Goal: Task Accomplishment & Management: Use online tool/utility

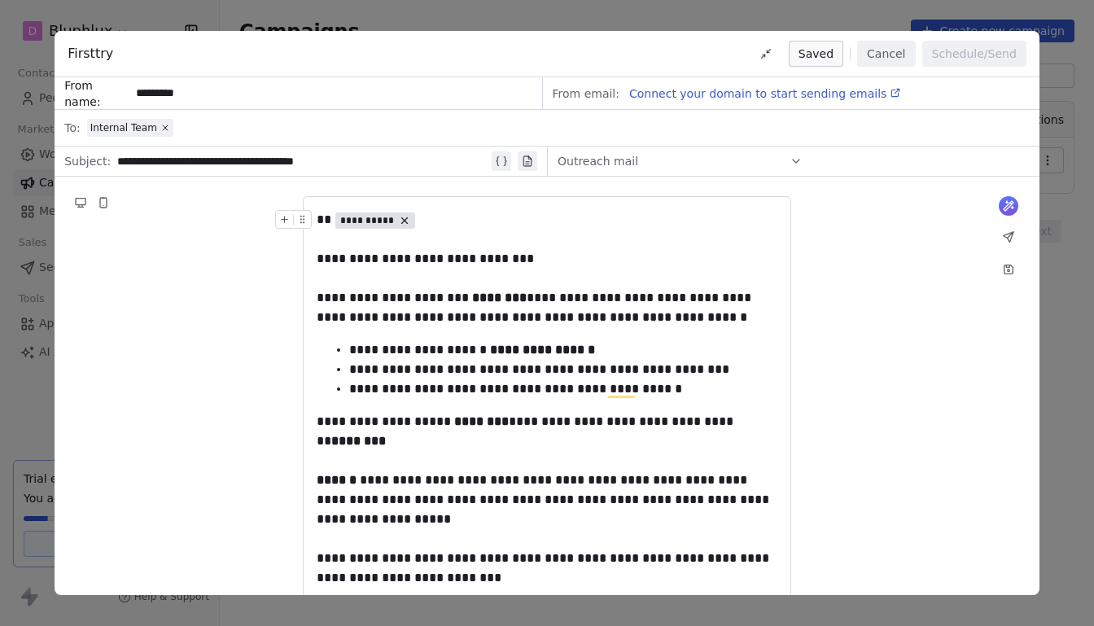
click at [872, 48] on button "Cancel" at bounding box center [886, 54] width 58 height 26
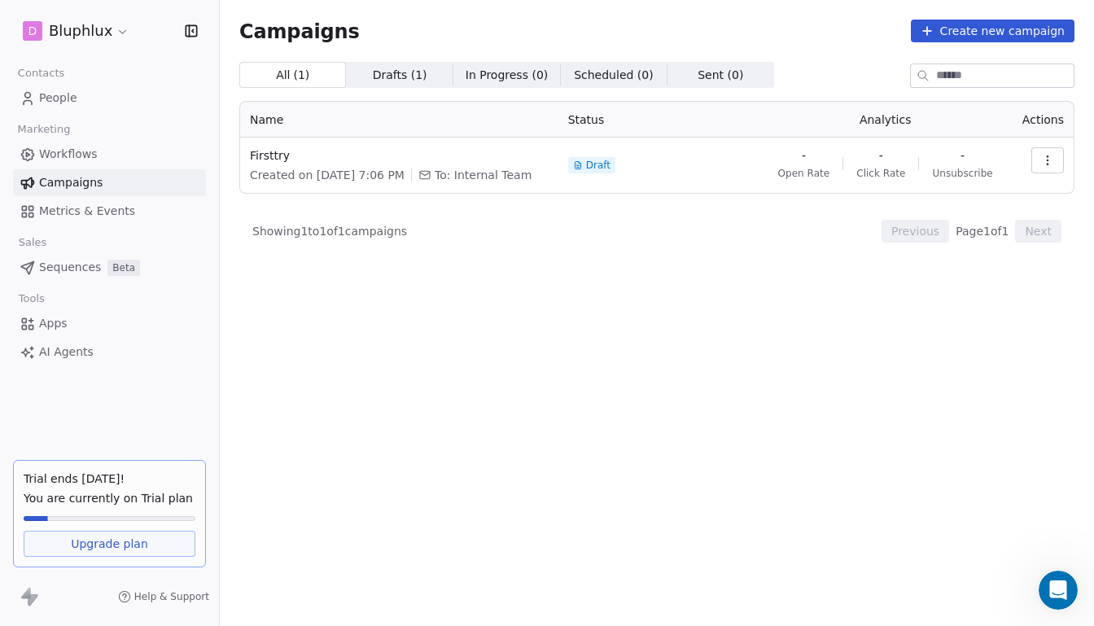
click at [1041, 166] on icon "button" at bounding box center [1047, 160] width 13 height 13
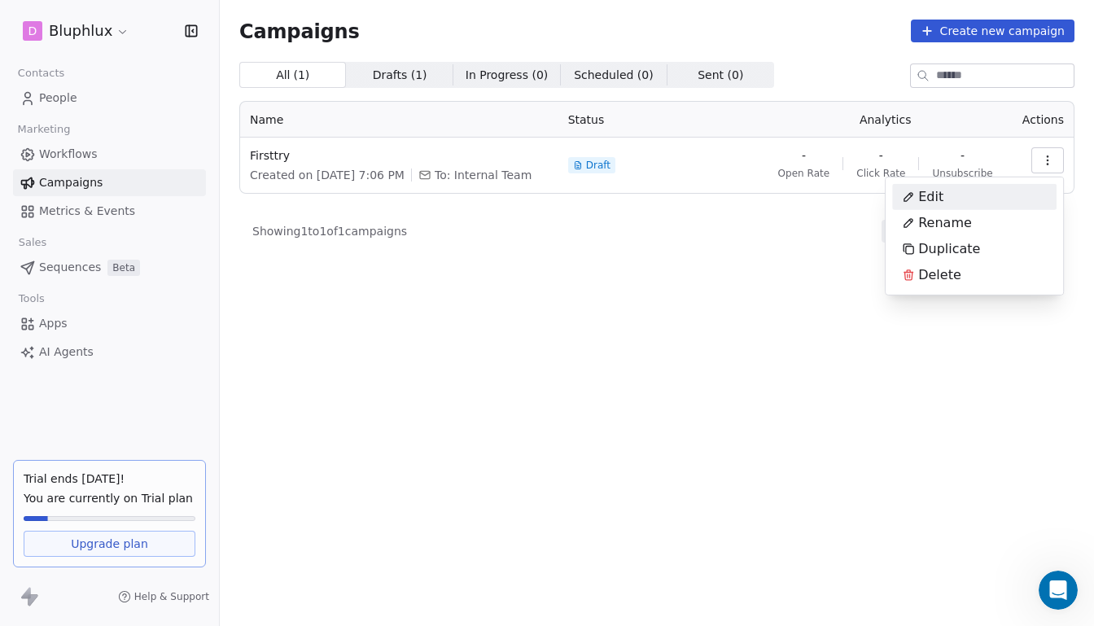
click at [645, 261] on html "D Bluphlux Contacts People Marketing Workflows Campaigns Metrics & Events Sales…" at bounding box center [547, 313] width 1094 height 626
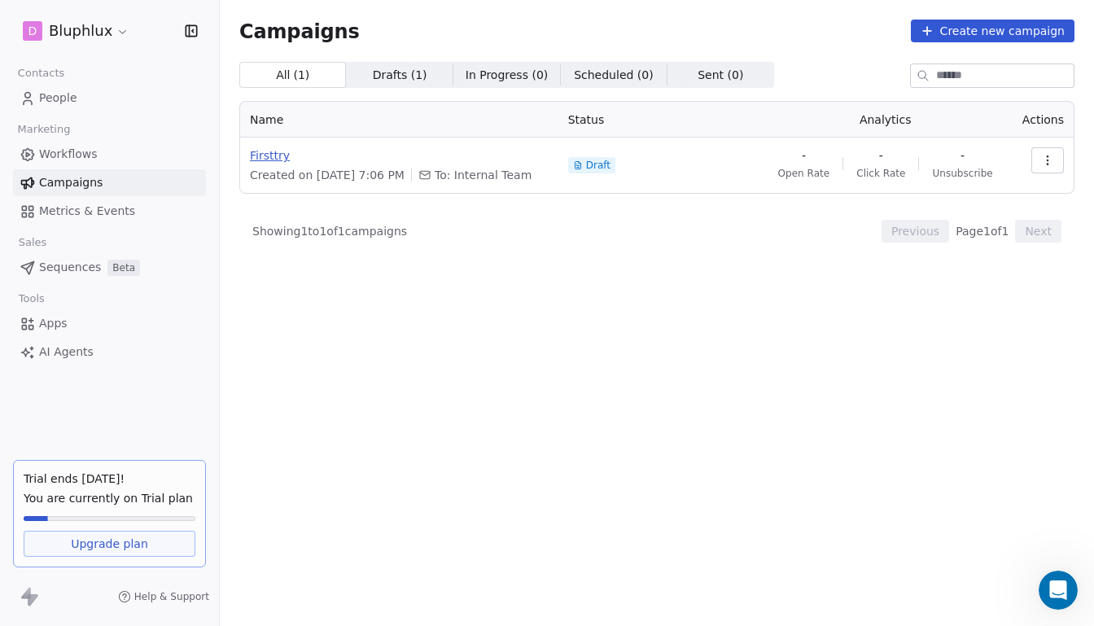
click at [285, 153] on span "Firsttry" at bounding box center [399, 155] width 299 height 16
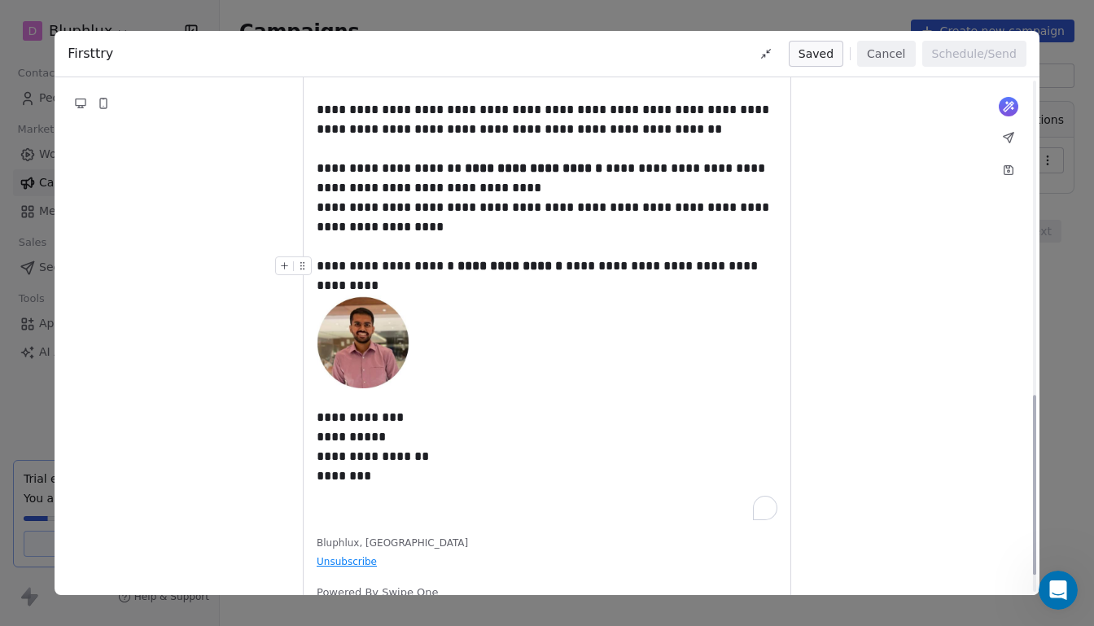
scroll to position [911, 0]
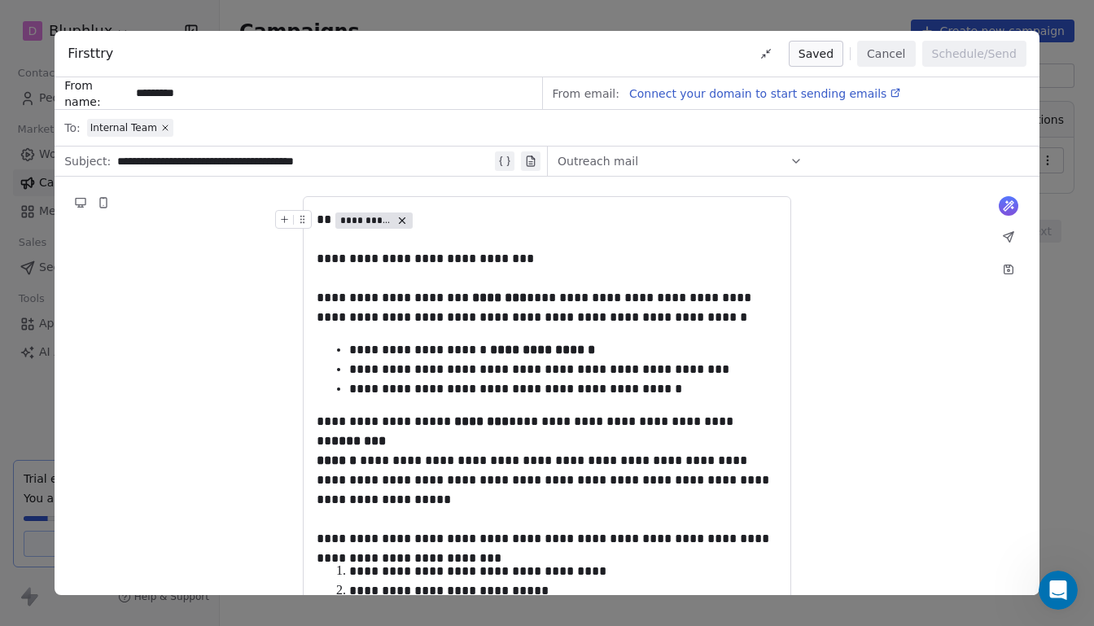
click at [873, 56] on button "Cancel" at bounding box center [886, 54] width 58 height 26
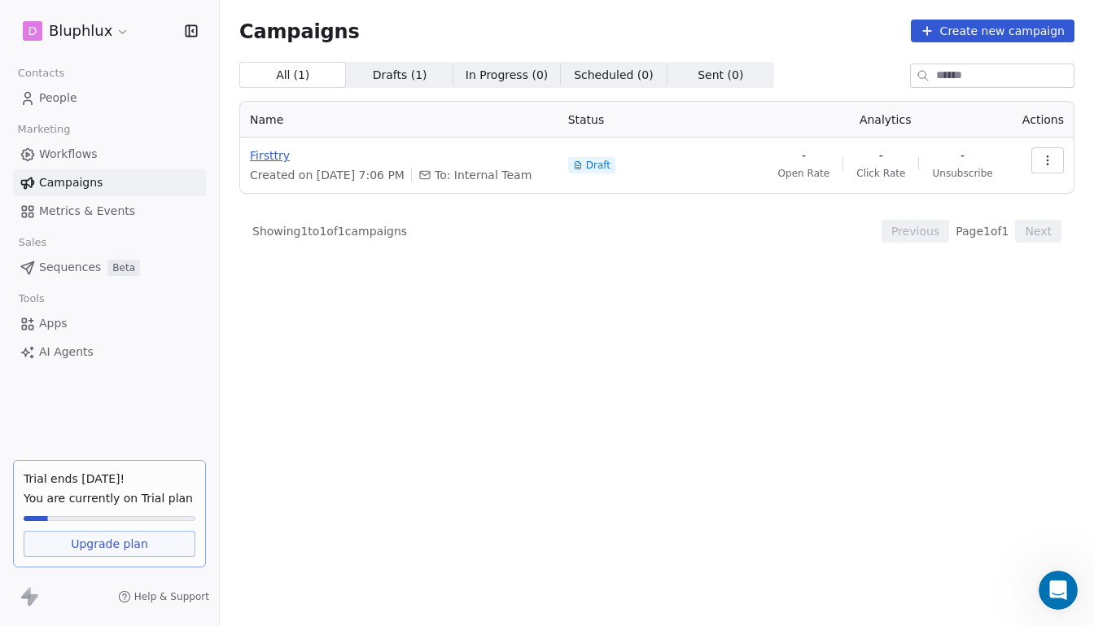
click at [267, 158] on span "Firsttry" at bounding box center [399, 155] width 299 height 16
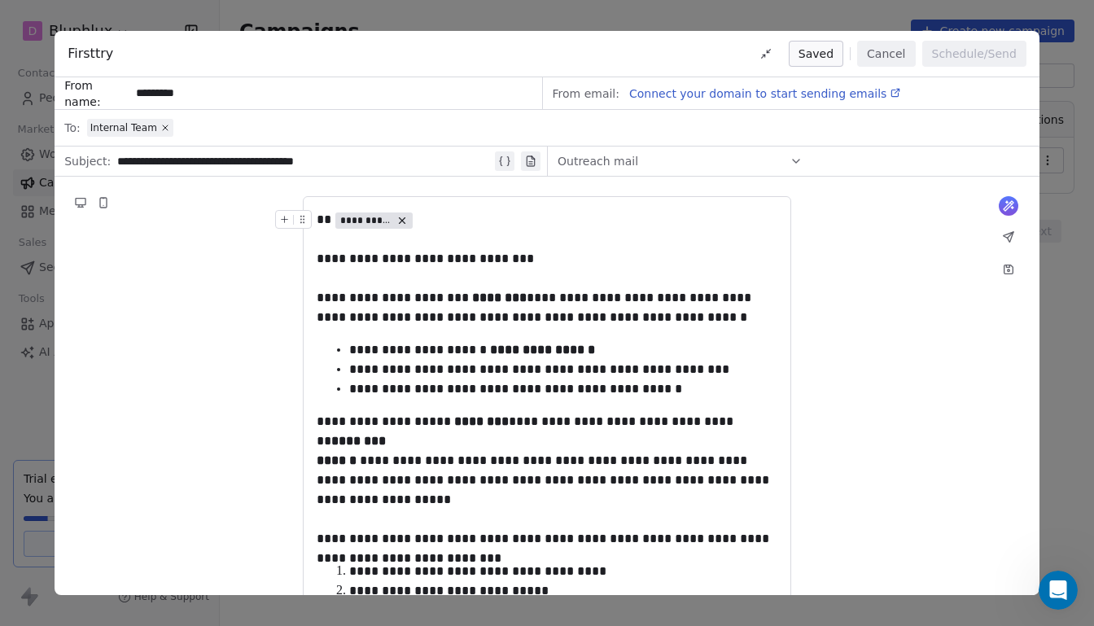
click at [694, 98] on span "Connect your domain to start sending emails" at bounding box center [757, 93] width 257 height 13
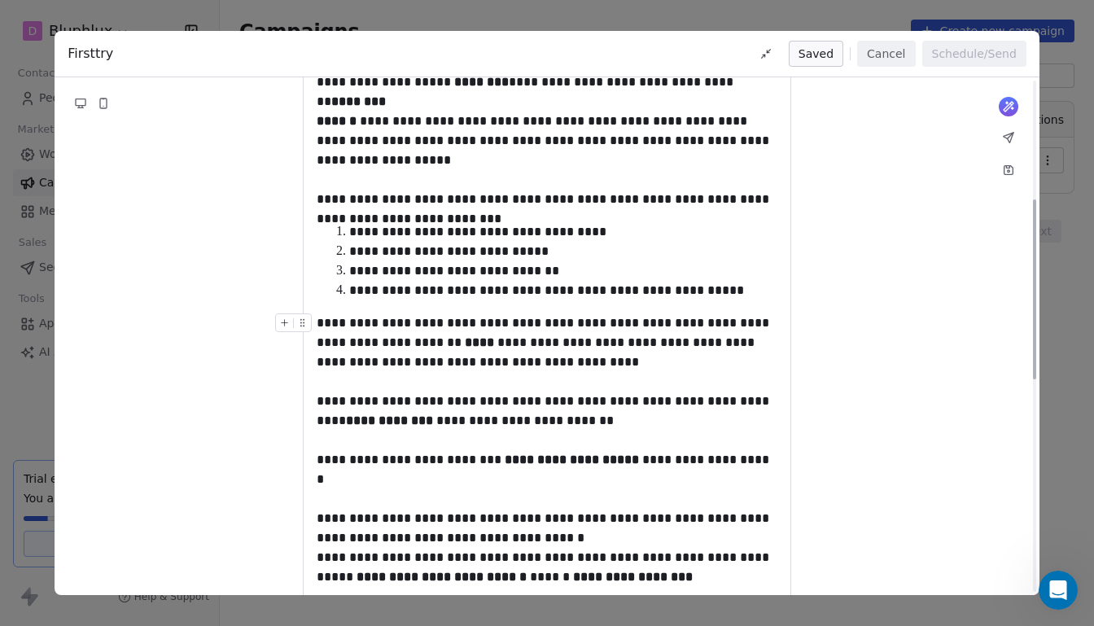
scroll to position [344, 0]
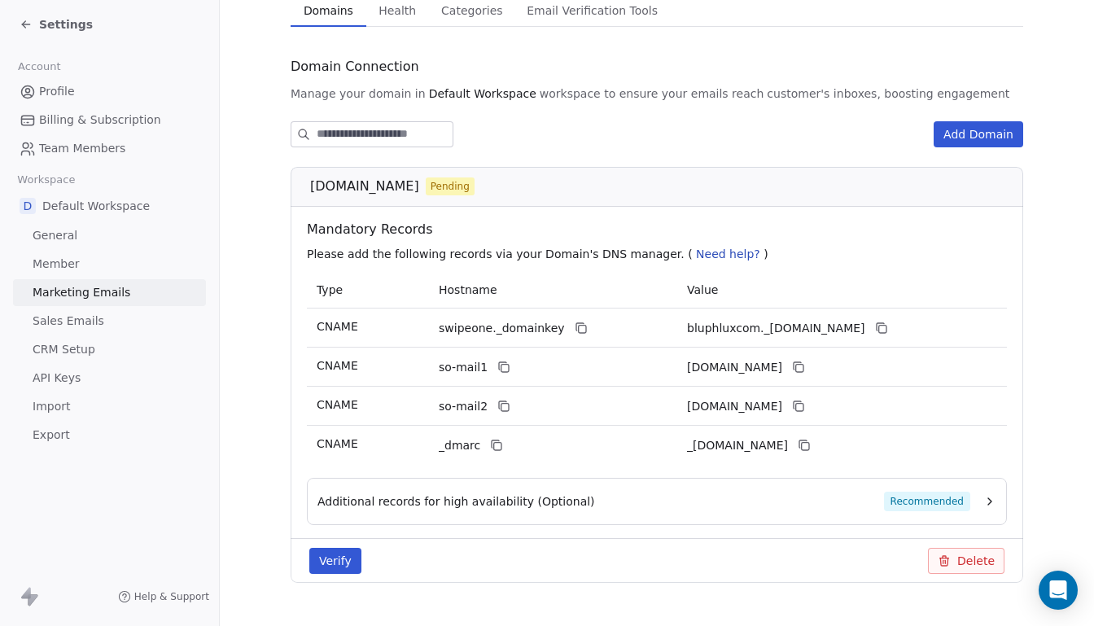
scroll to position [171, 0]
